Goal: Check status: Check status

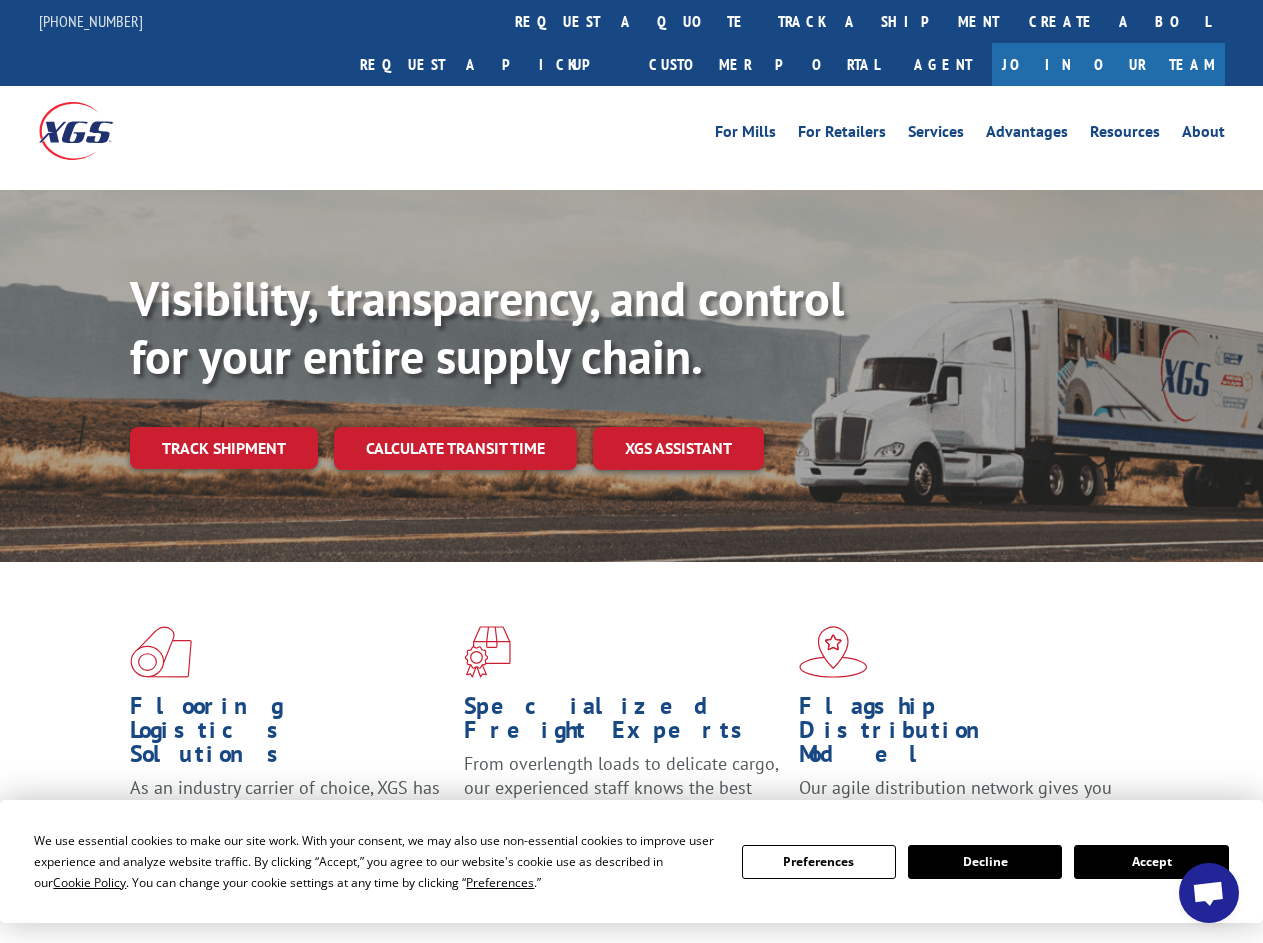
click at [631, 471] on div "Visibility, transparency, and control for your entire supply chain. Track shipm…" at bounding box center [696, 409] width 1133 height 279
click at [70, 882] on span "Cookie Policy" at bounding box center [89, 882] width 73 height 17
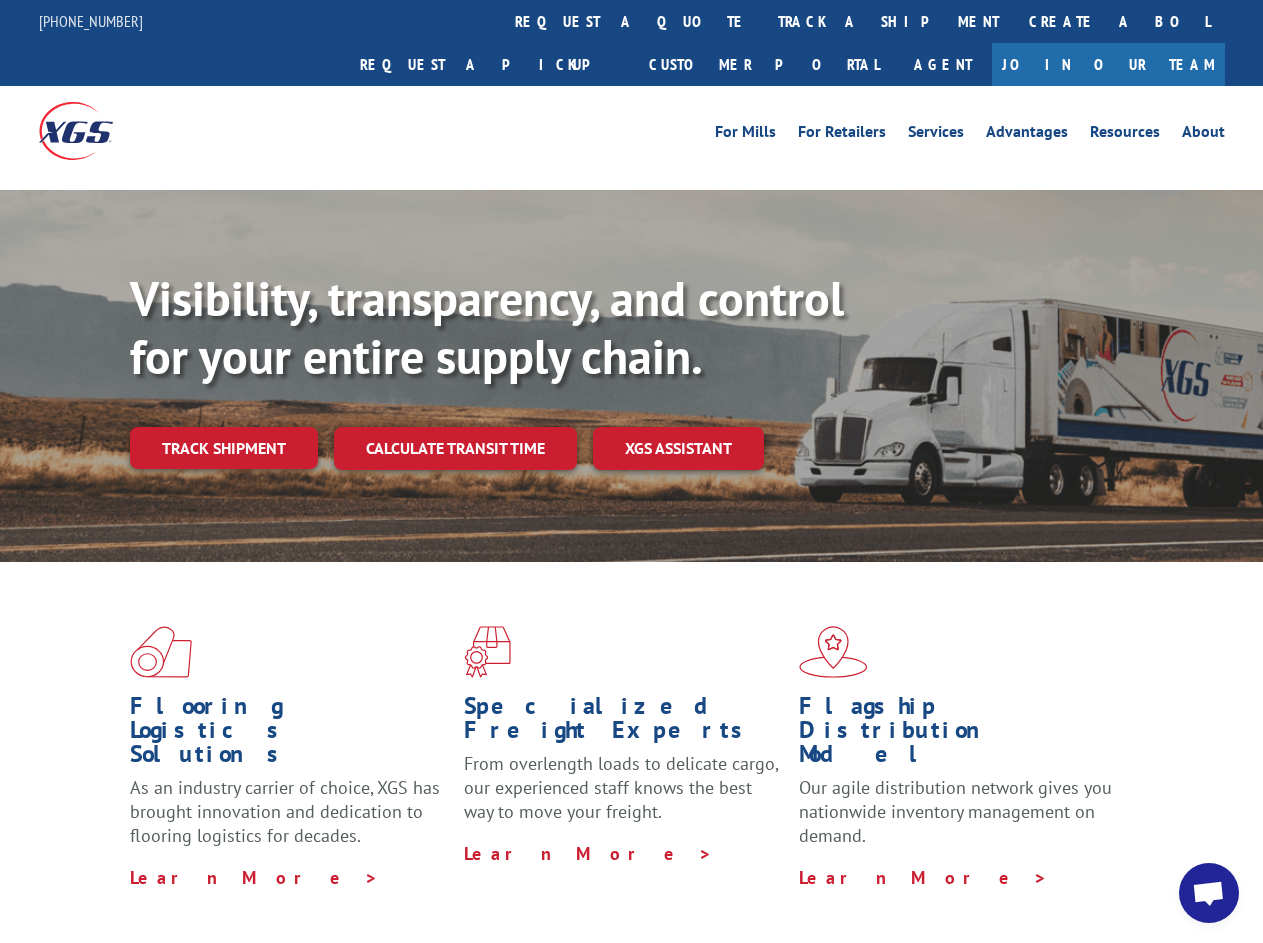
click at [481, 882] on div "Flooring Logistics Solutions As an industry carrier of choice, XGS has brought …" at bounding box center [631, 763] width 1263 height 402
click at [819, 862] on div "Flooring Logistics Solutions As an industry carrier of choice, XGS has brought …" at bounding box center [631, 757] width 1263 height 391
click at [985, 862] on div "Flooring Logistics Solutions As an industry carrier of choice, XGS has brought …" at bounding box center [631, 757] width 1263 height 391
click at [1151, 862] on div "Flooring Logistics Solutions As an industry carrier of choice, XGS has brought …" at bounding box center [631, 757] width 1263 height 391
click at [631, 471] on div "Visibility, transparency, and control for your entire supply chain. Track shipm…" at bounding box center [696, 409] width 1133 height 279
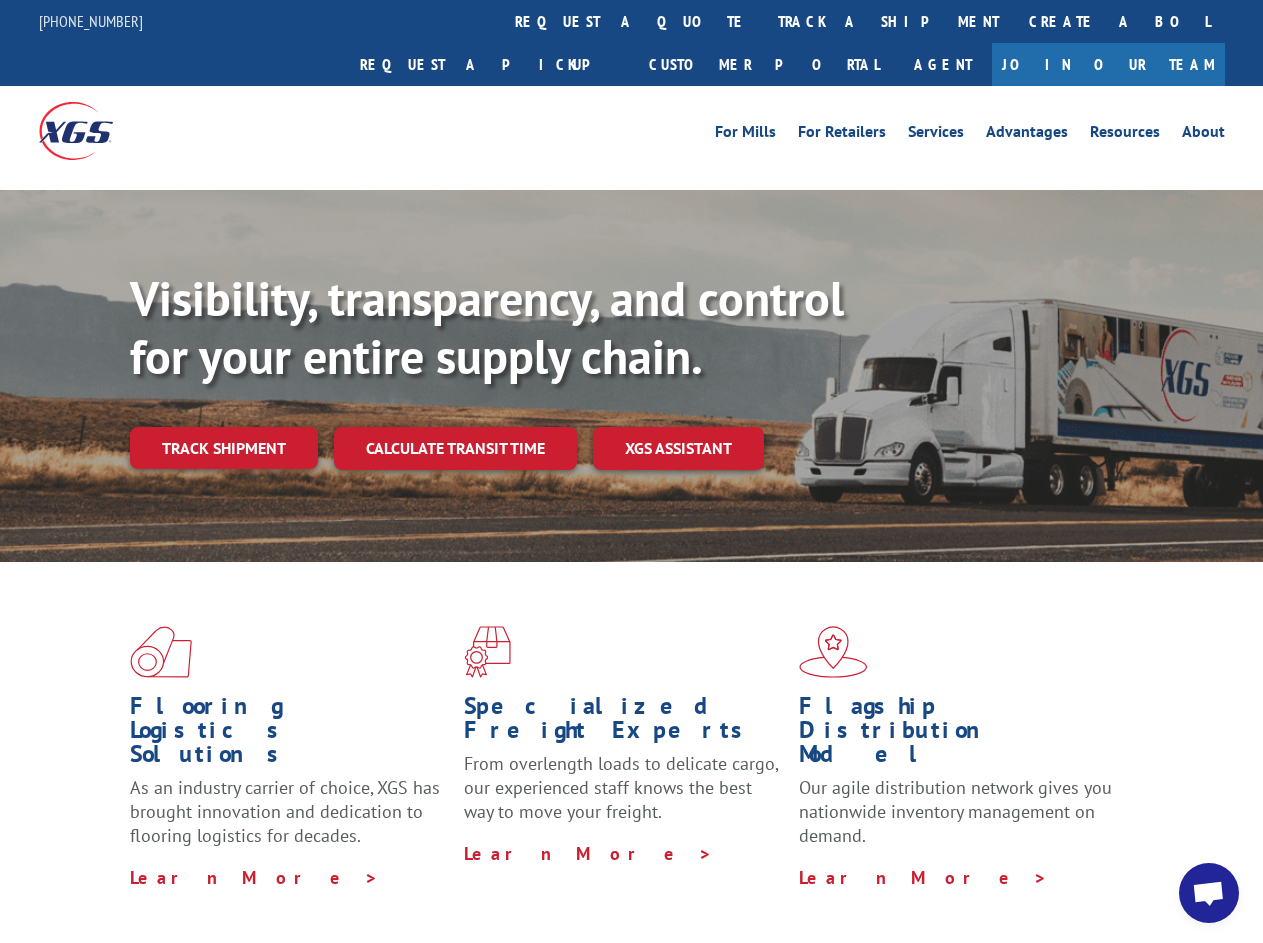
click at [763, 21] on link "track a shipment" at bounding box center [888, 21] width 251 height 43
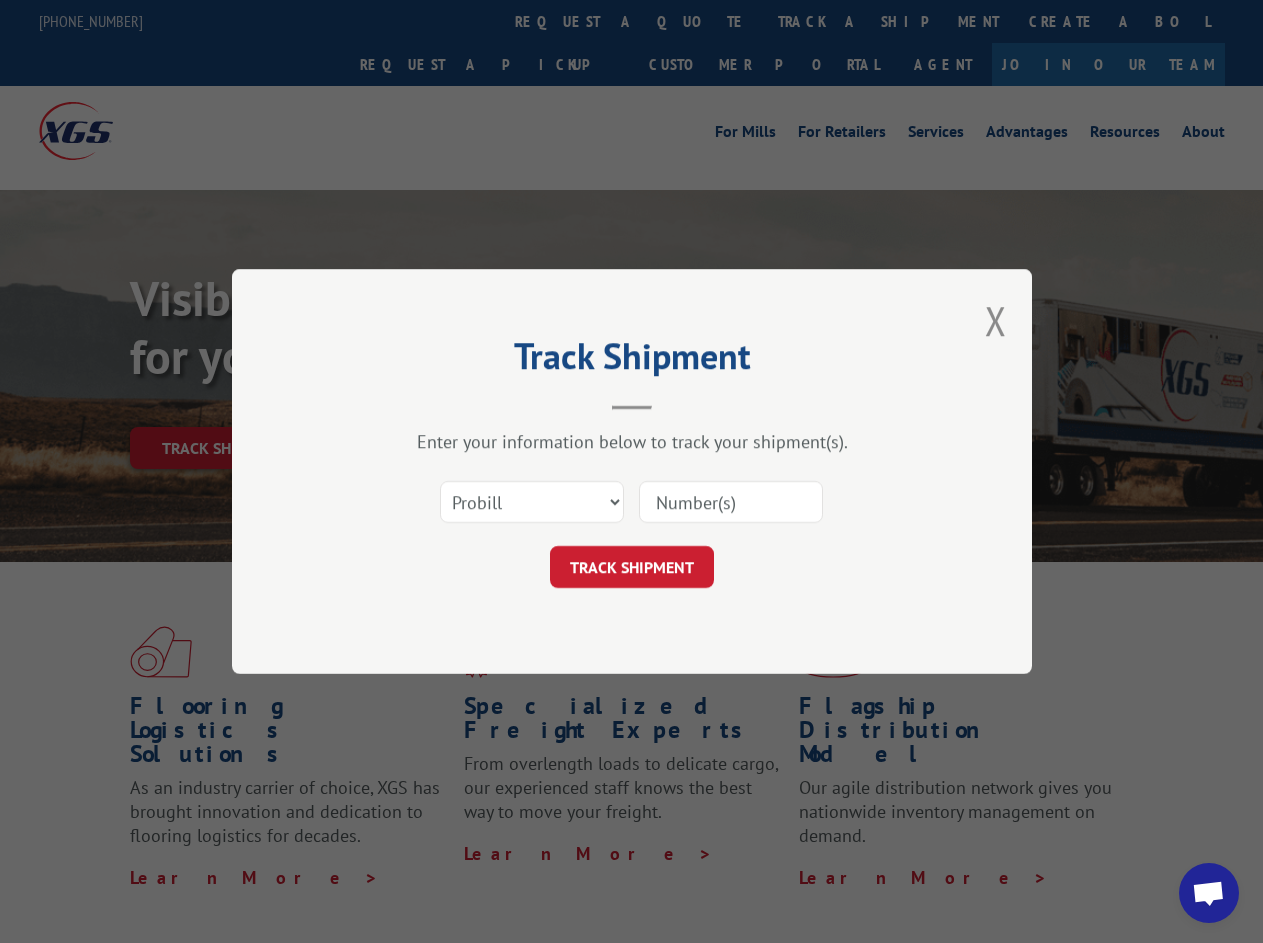
click at [698, 21] on div "Track Shipment Enter your information below to track your shipment(s). Select c…" at bounding box center [631, 471] width 1263 height 943
click at [823, 21] on div "Track Shipment Enter your information below to track your shipment(s). Select c…" at bounding box center [631, 471] width 1263 height 943
